Goal: Task Accomplishment & Management: Complete application form

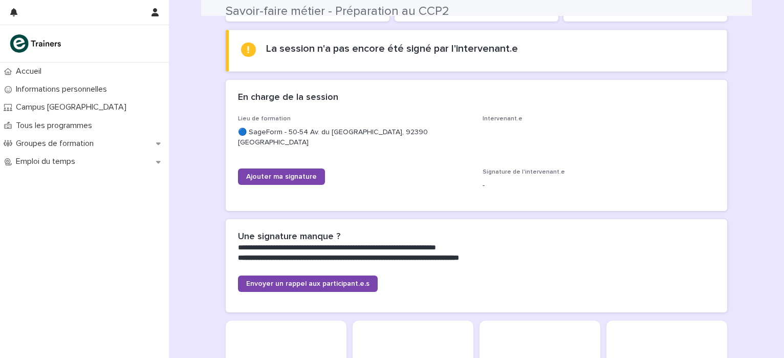
scroll to position [154, 0]
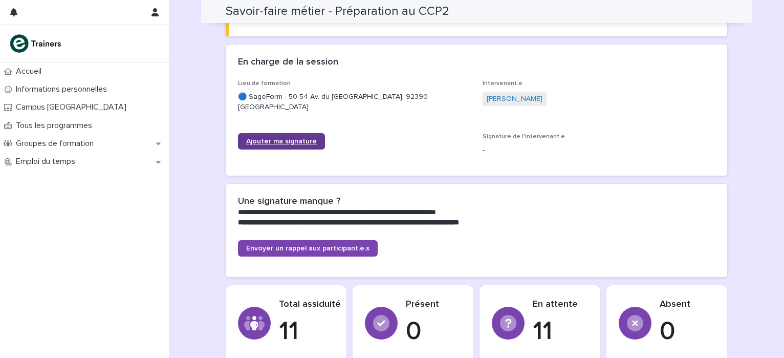
click at [300, 135] on div "**********" at bounding box center [477, 259] width 502 height 677
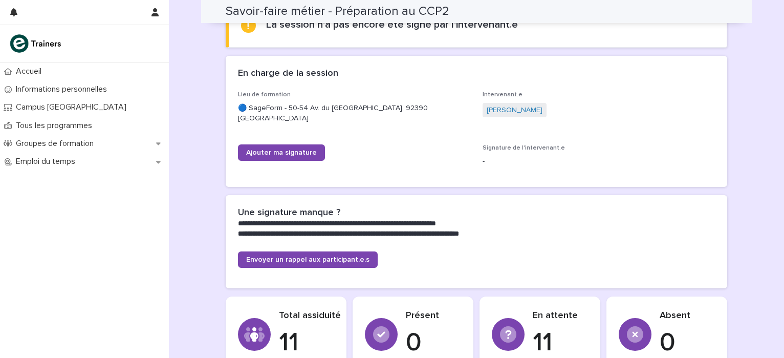
scroll to position [82, 0]
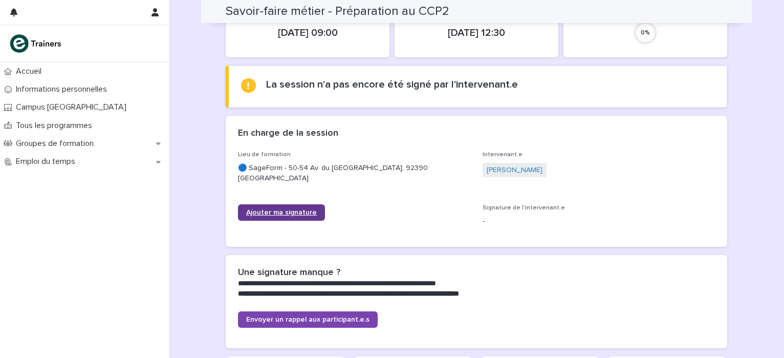
click at [289, 213] on span "Ajouter ma signature" at bounding box center [281, 212] width 71 height 7
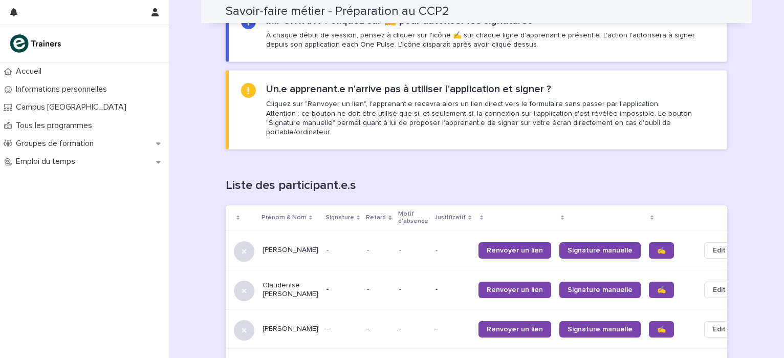
scroll to position [614, 0]
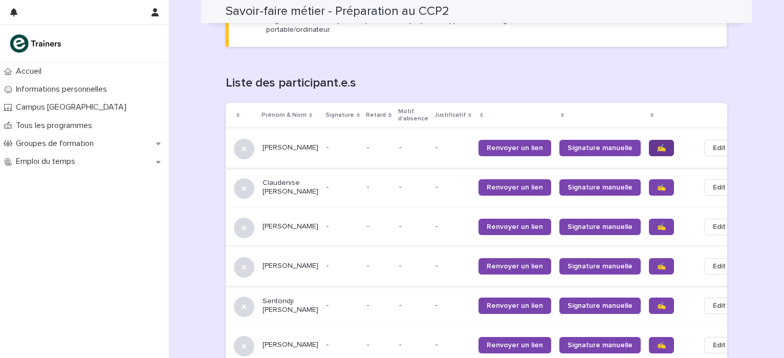
click at [657, 144] on span "✍️" at bounding box center [661, 147] width 9 height 7
click at [649, 179] on link "✍️" at bounding box center [661, 187] width 25 height 16
click at [657, 223] on span "✍️" at bounding box center [661, 226] width 9 height 7
click at [649, 258] on link "✍️" at bounding box center [661, 266] width 25 height 16
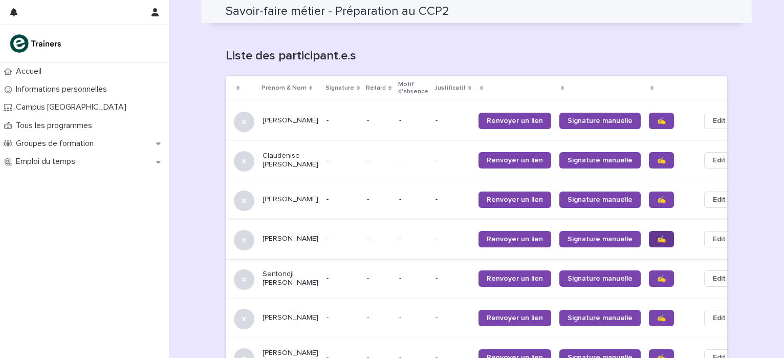
scroll to position [665, 0]
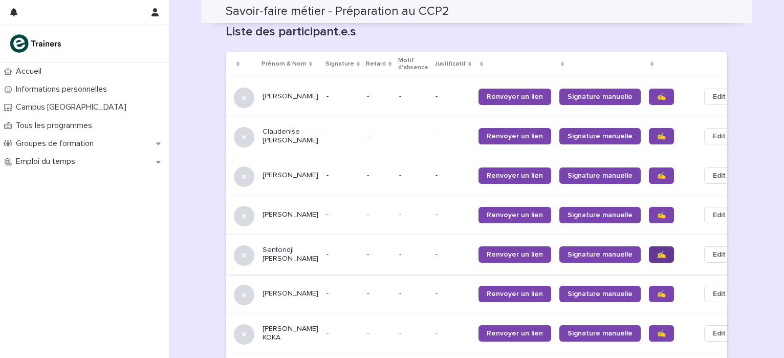
click at [657, 251] on span "✍️" at bounding box center [661, 254] width 9 height 7
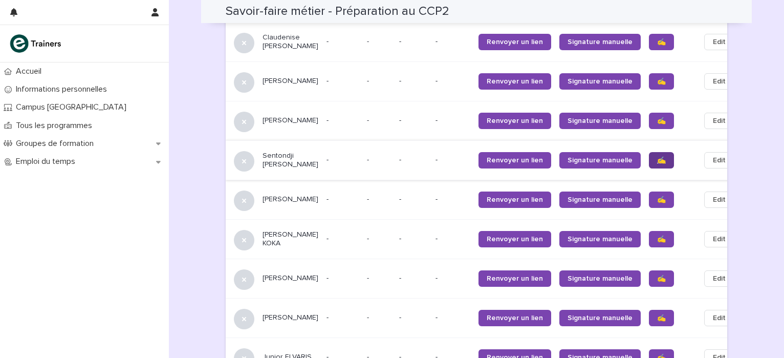
scroll to position [768, 0]
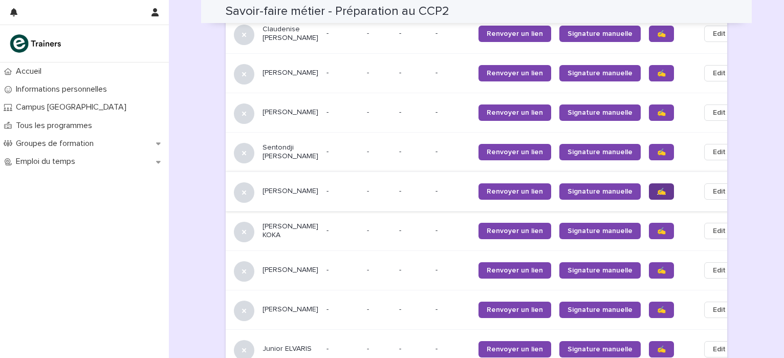
click at [657, 188] on span "✍️" at bounding box center [661, 191] width 9 height 7
click at [657, 227] on span "✍️" at bounding box center [661, 230] width 9 height 7
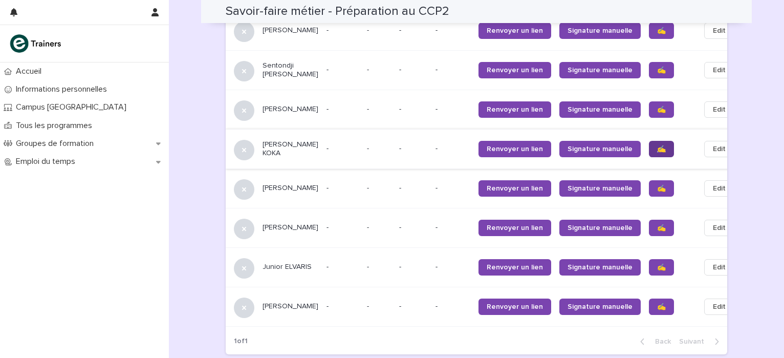
scroll to position [870, 0]
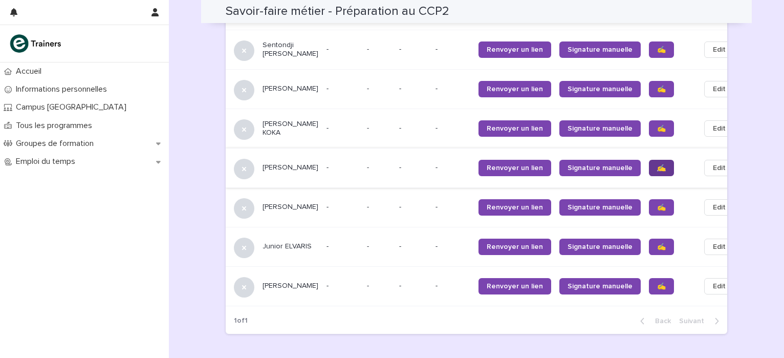
click at [657, 164] on span "✍️" at bounding box center [661, 167] width 9 height 7
click at [657, 243] on span "✍️" at bounding box center [661, 246] width 9 height 7
